Goal: Complete application form: Complete application form

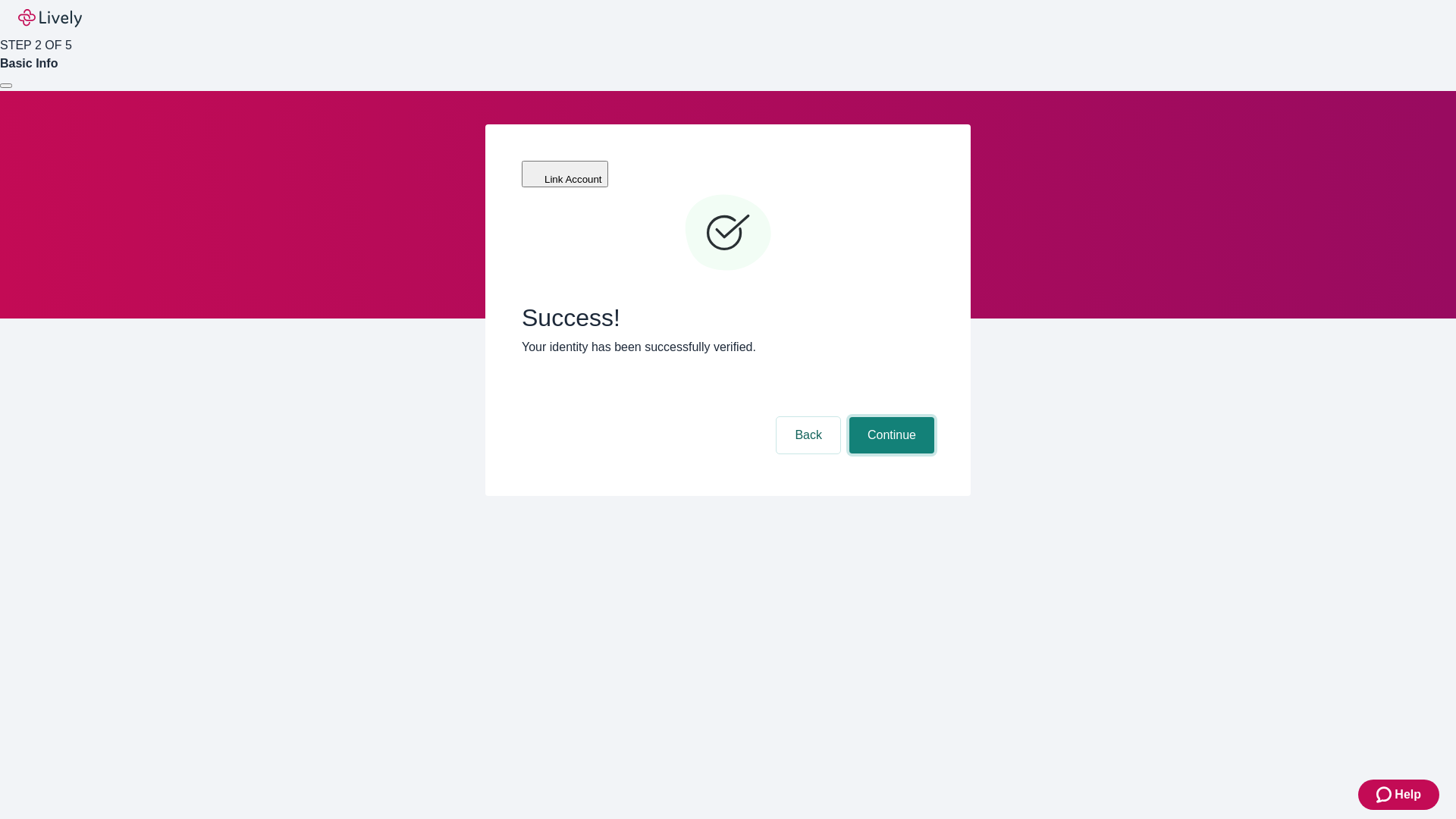
click at [889, 417] on button "Continue" at bounding box center [891, 435] width 85 height 37
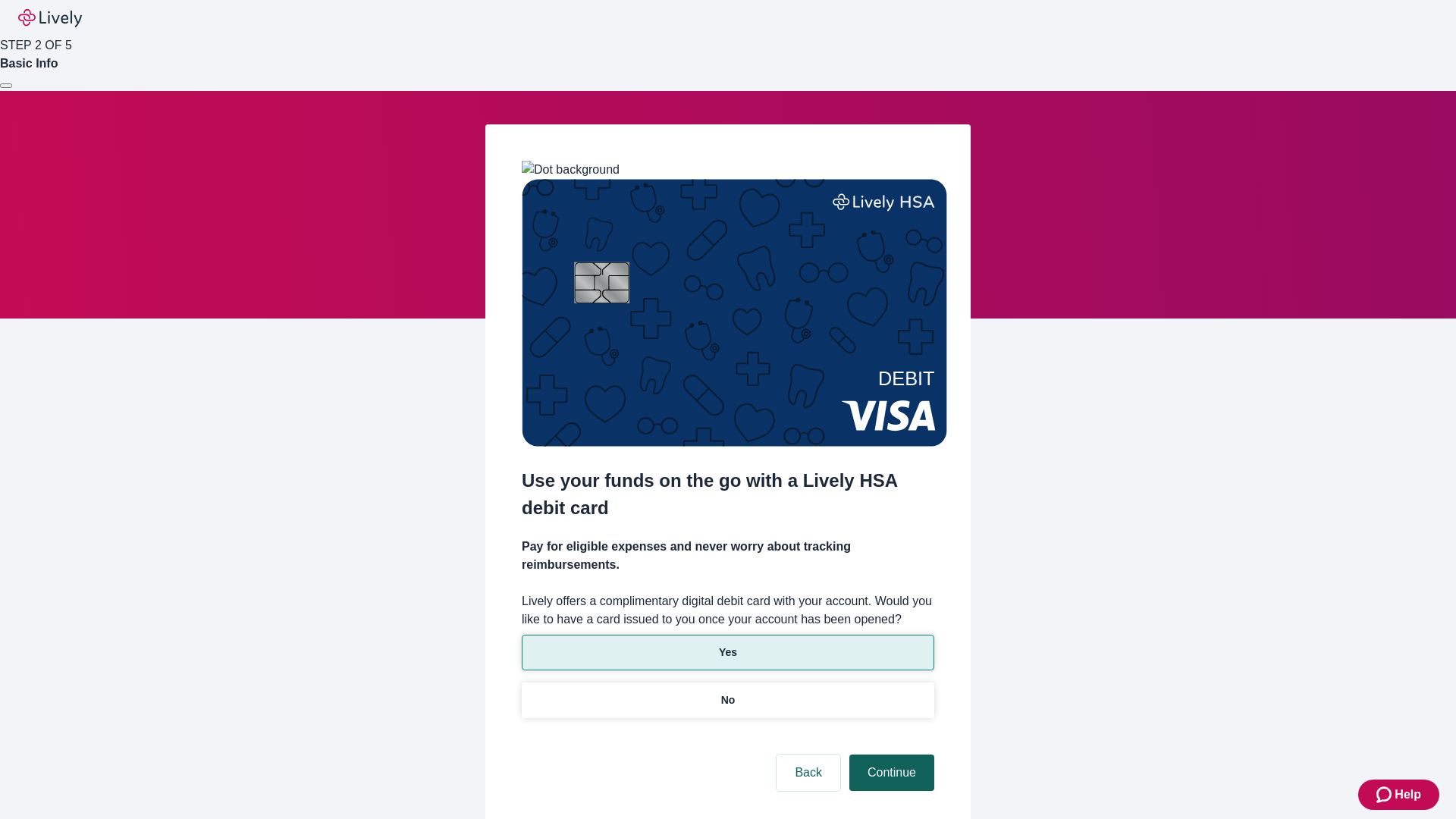
click at [728, 645] on p "Yes" at bounding box center [728, 652] width 18 height 16
click at [889, 755] on button "Continue" at bounding box center [891, 773] width 85 height 37
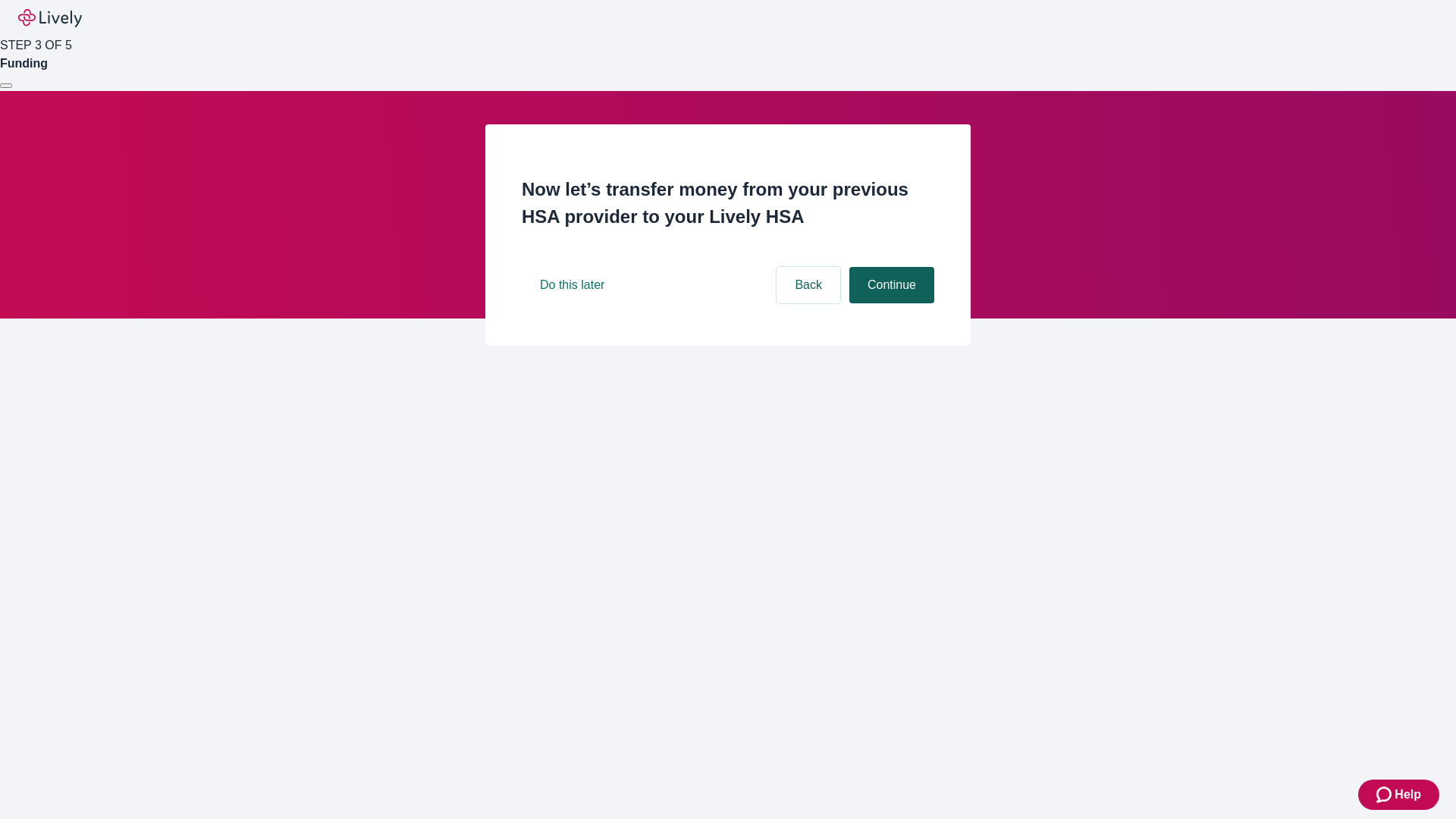
click at [889, 303] on button "Continue" at bounding box center [891, 285] width 85 height 37
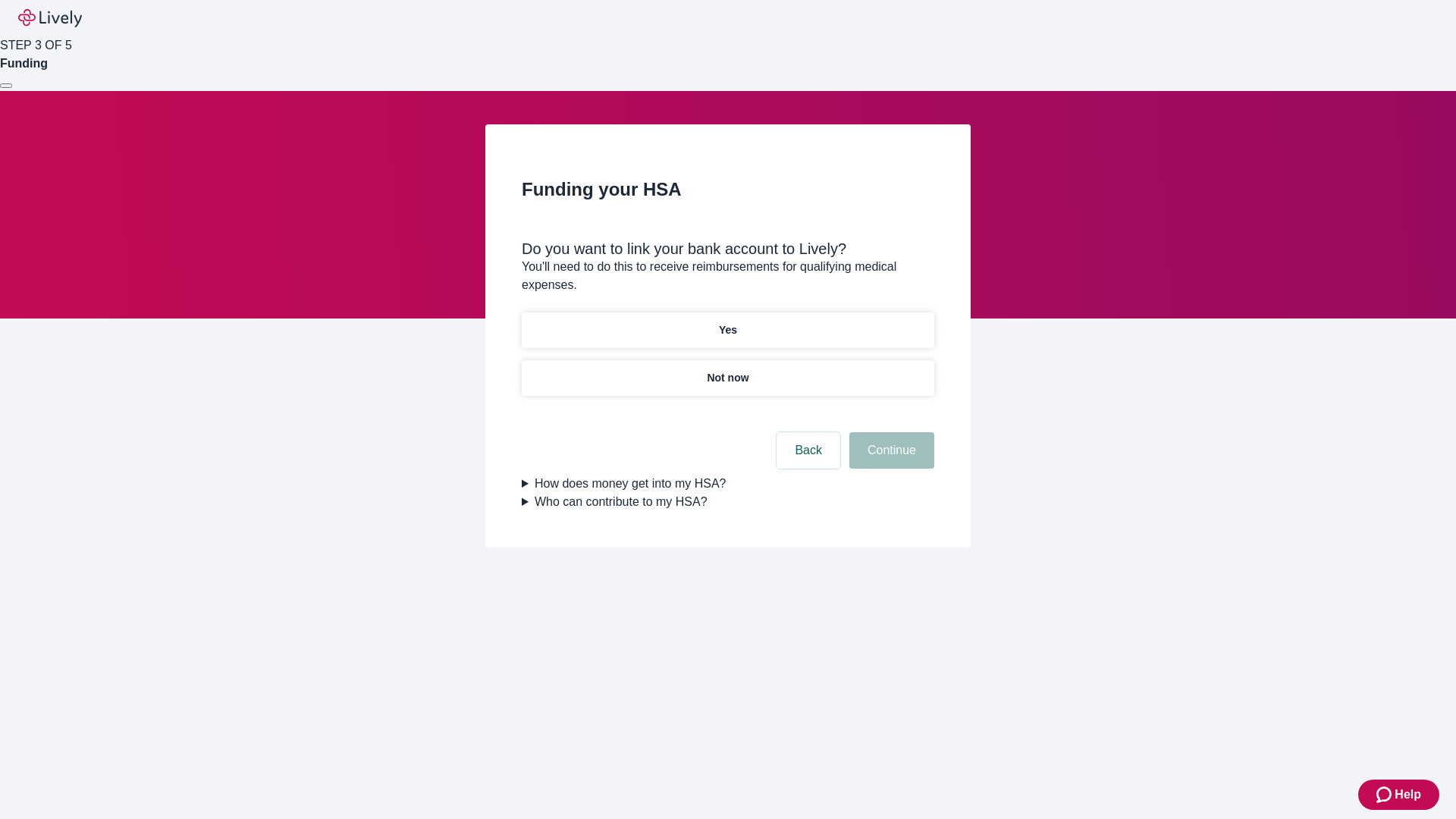
click at [728, 322] on p "Yes" at bounding box center [728, 329] width 18 height 16
click at [889, 432] on button "Continue" at bounding box center [891, 450] width 85 height 37
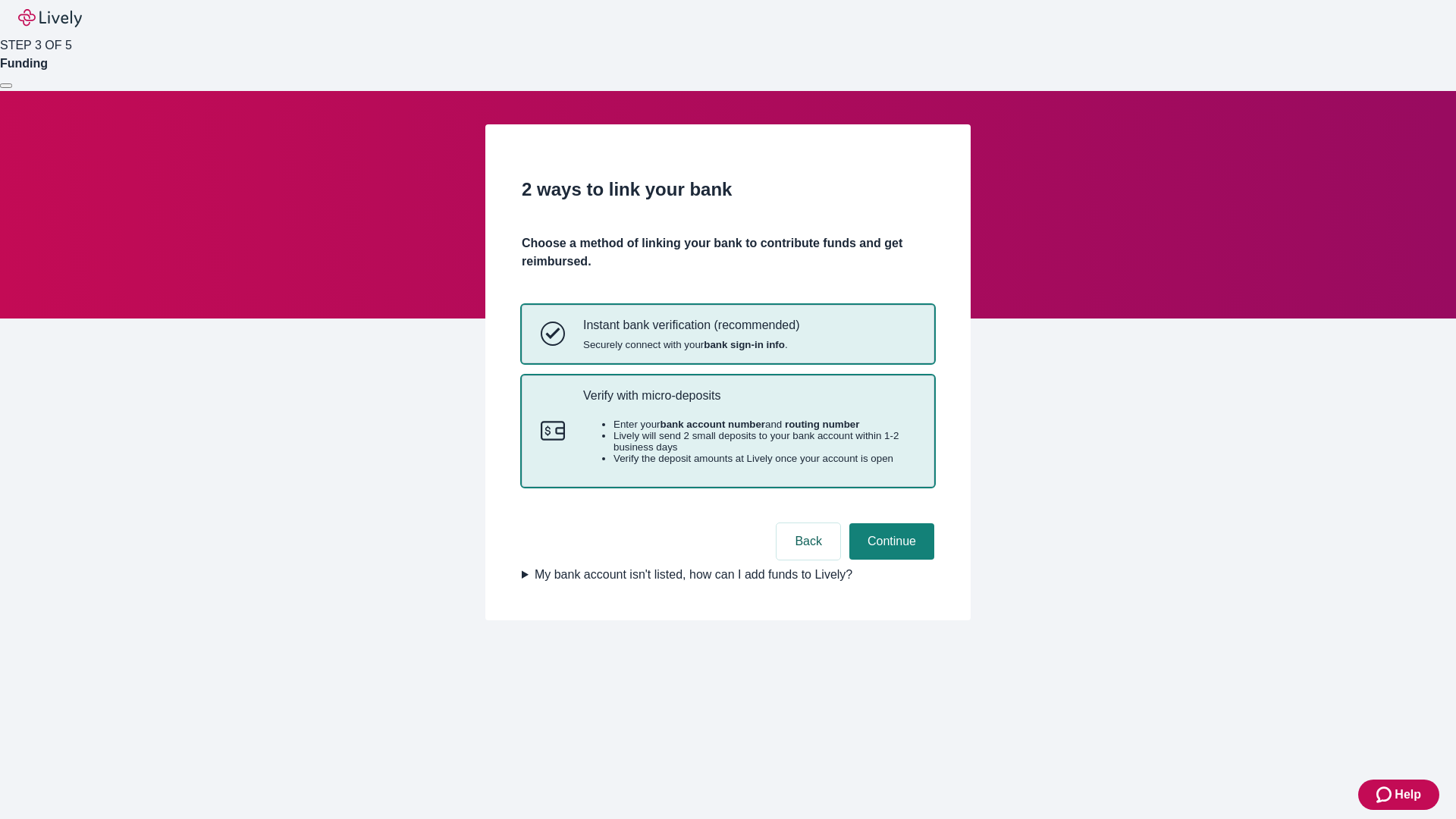
click at [748, 403] on p "Verify with micro-deposits" at bounding box center [748, 394] width 332 height 14
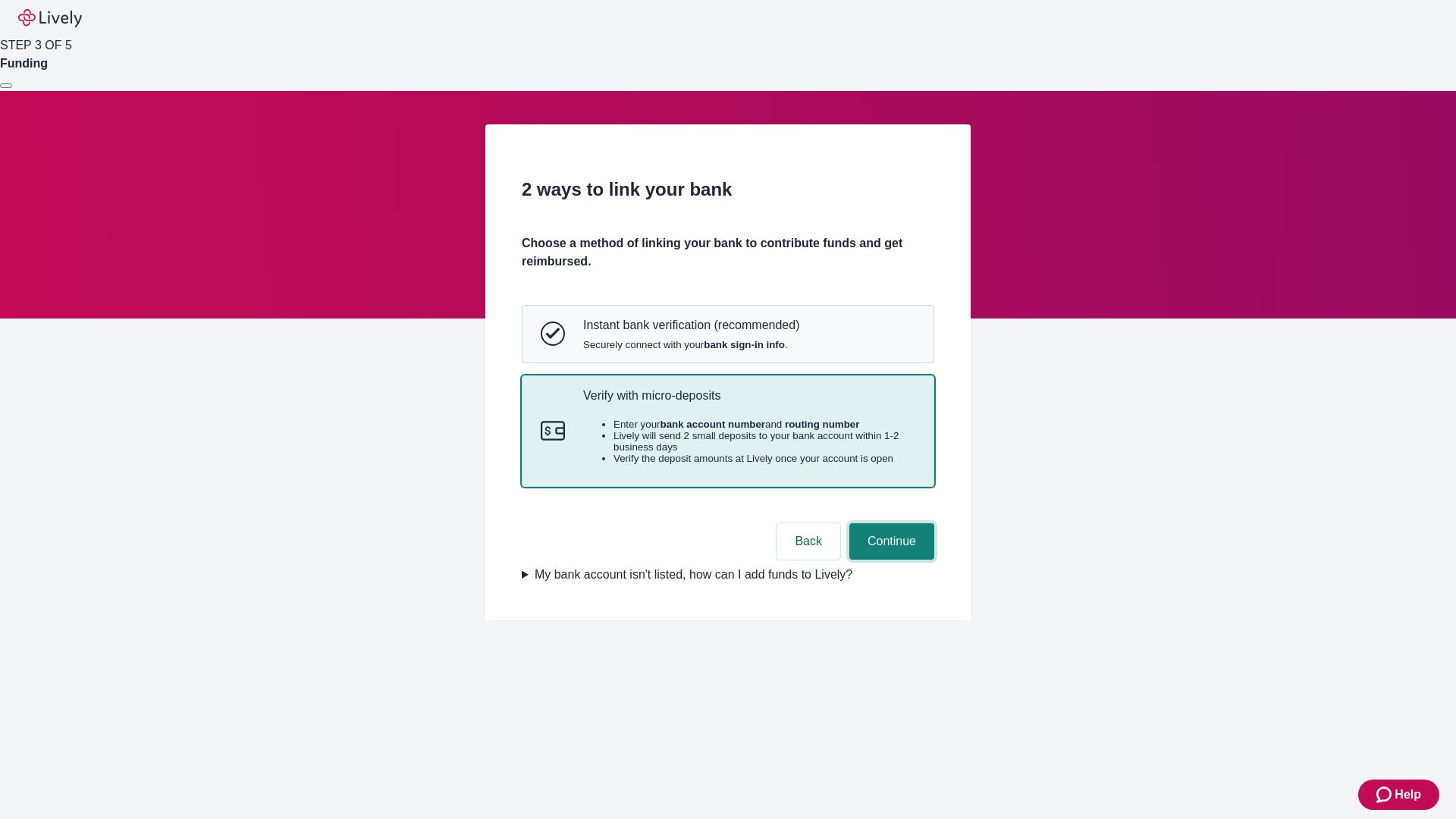
click at [889, 559] on button "Continue" at bounding box center [891, 541] width 85 height 37
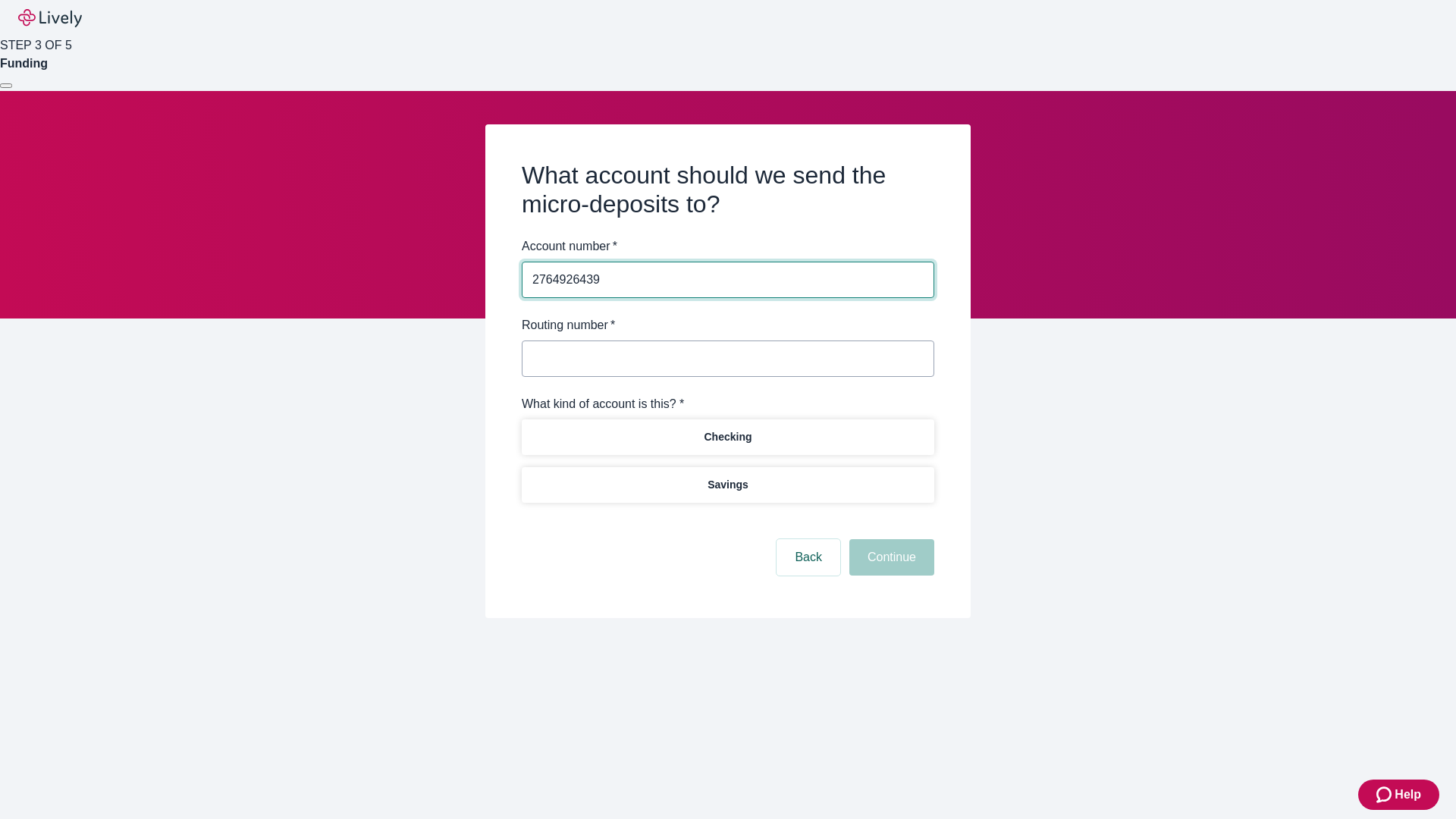
type input "2764926439"
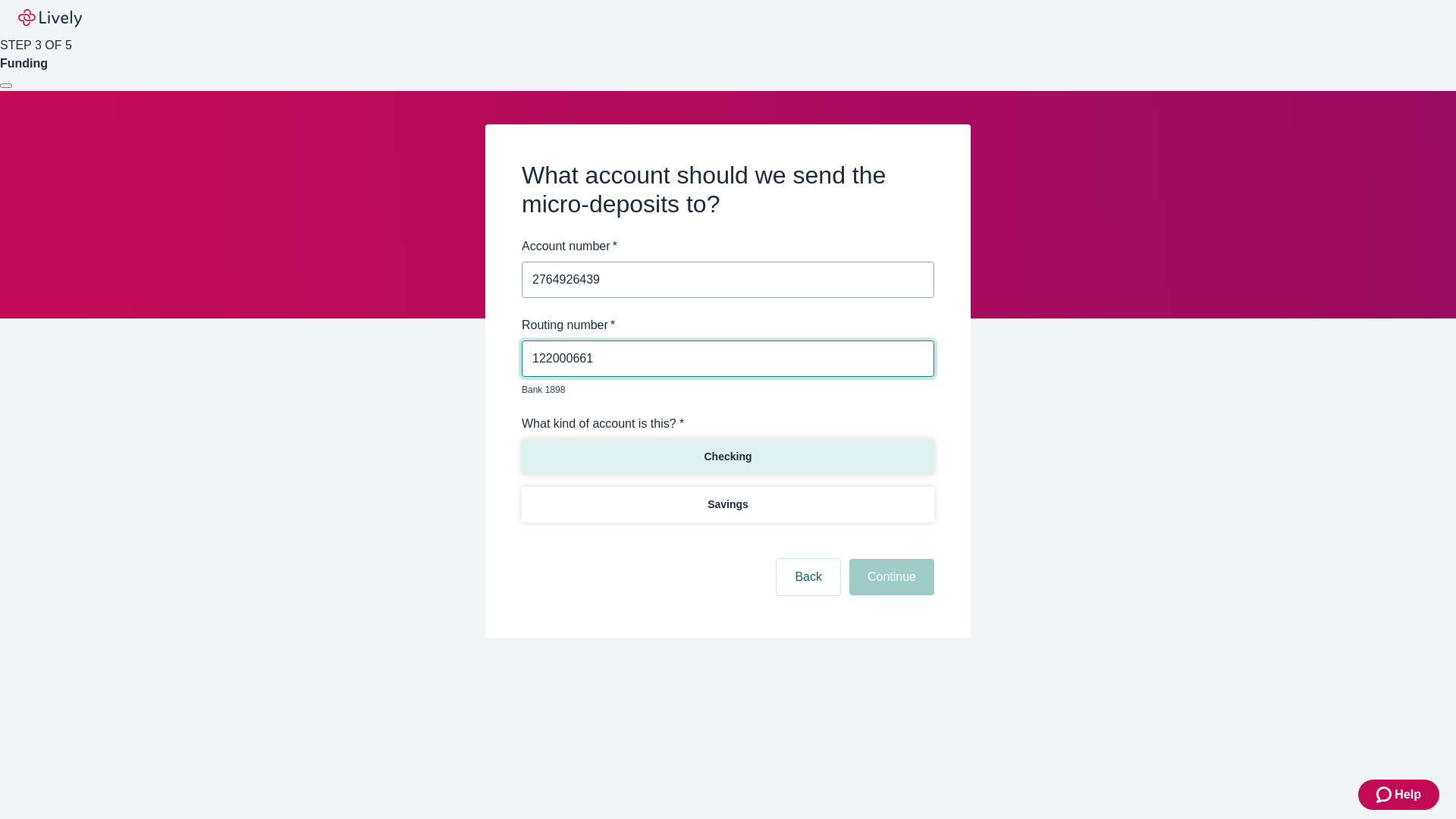
type input "122000661"
click at [728, 449] on p "Checking" at bounding box center [728, 457] width 48 height 16
